Goal: Information Seeking & Learning: Learn about a topic

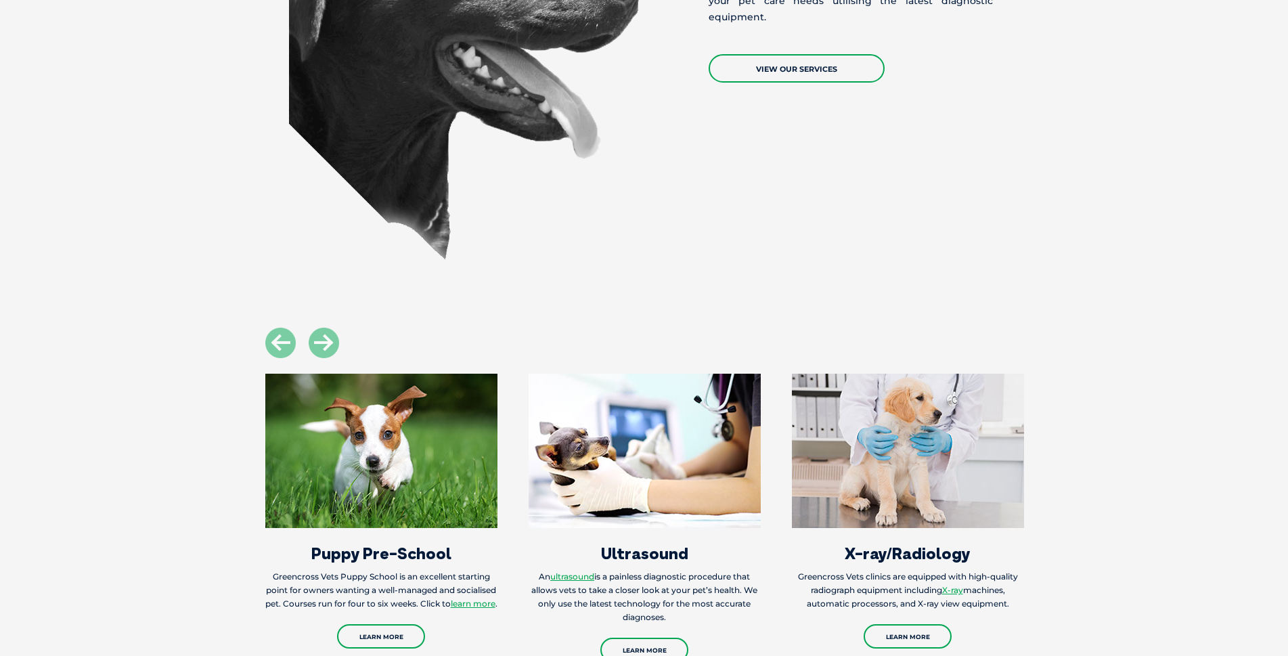
scroll to position [1624, 0]
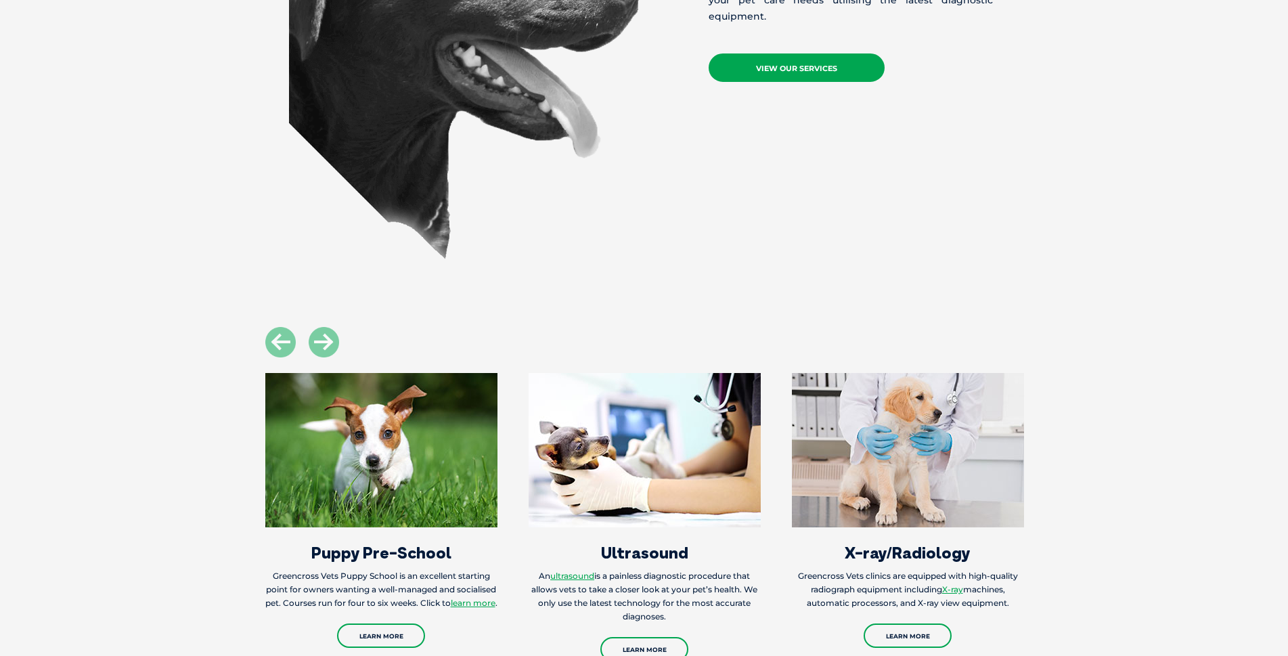
click at [811, 53] on link "View Our Services" at bounding box center [797, 67] width 176 height 28
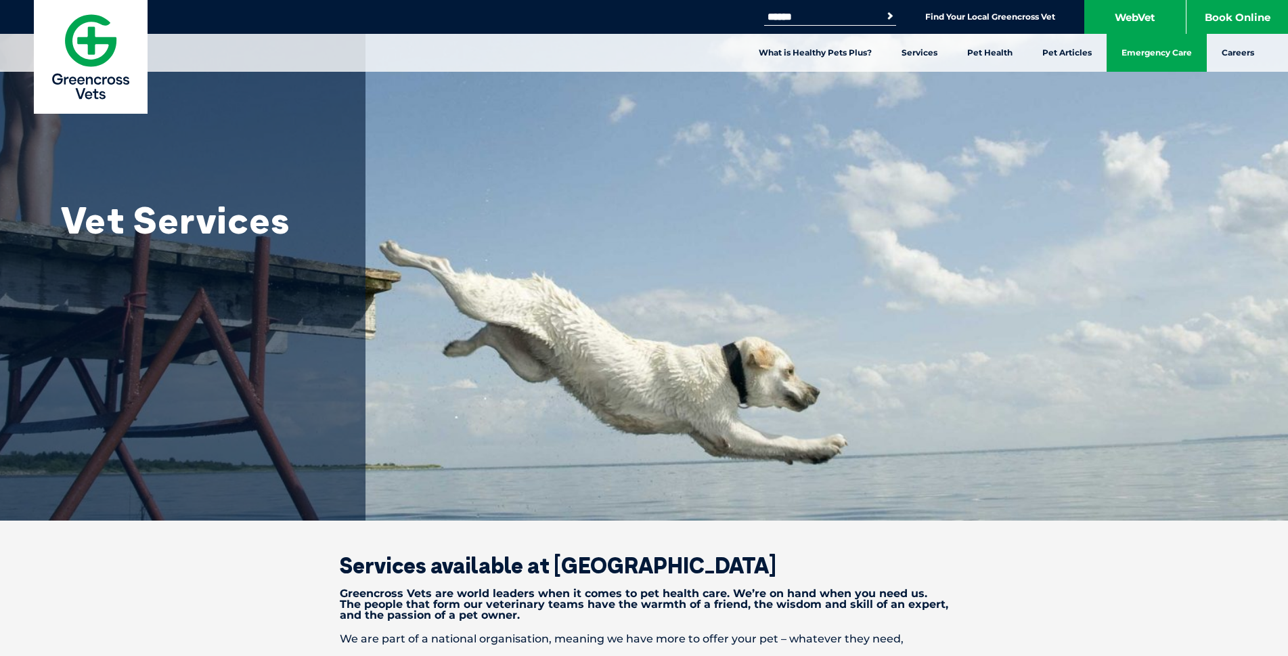
click at [1171, 52] on link "Emergency Care" at bounding box center [1157, 53] width 100 height 38
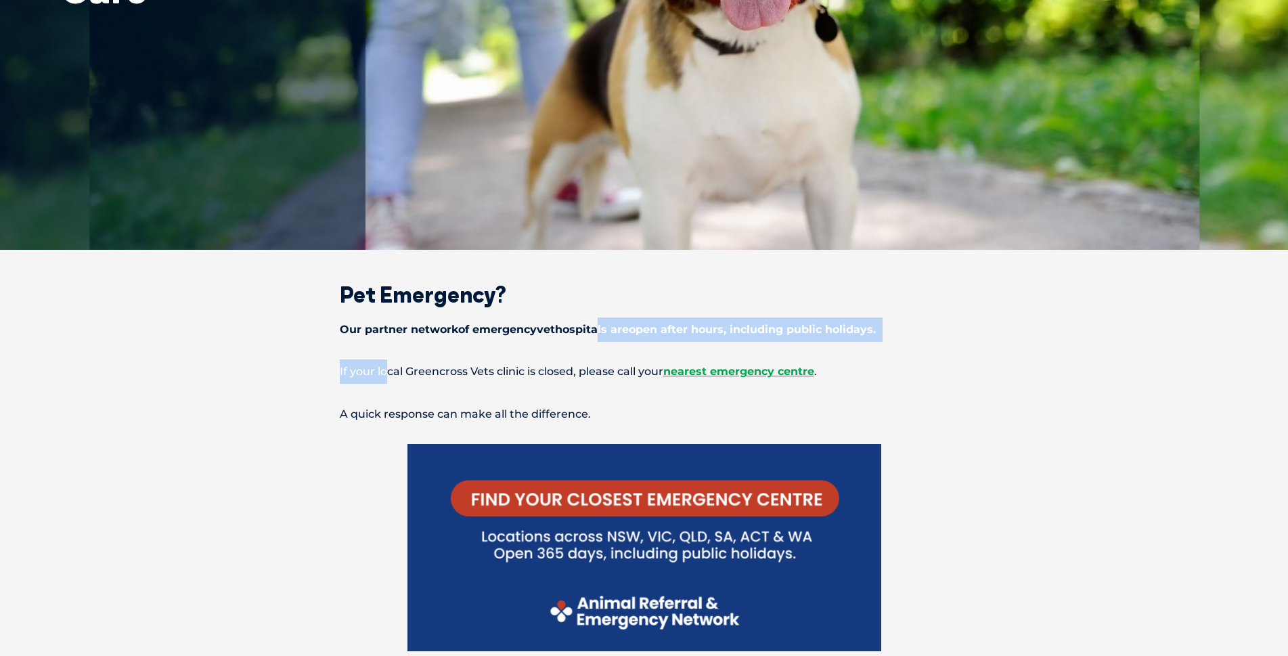
drag, startPoint x: 385, startPoint y: 342, endPoint x: 602, endPoint y: 339, distance: 217.3
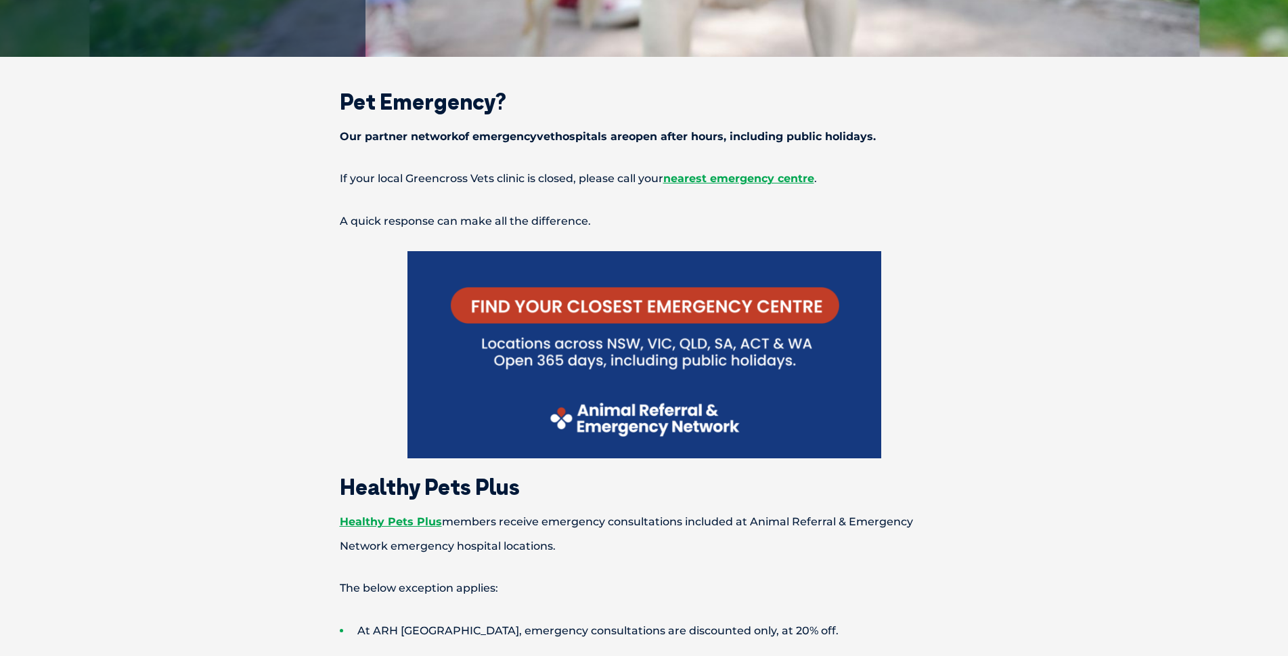
scroll to position [541, 0]
